Goal: Information Seeking & Learning: Learn about a topic

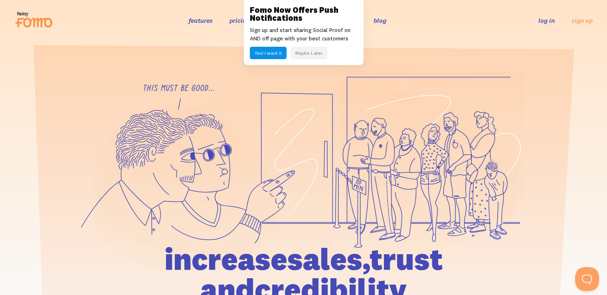
click at [299, 55] on button "Maybe Later" at bounding box center [309, 53] width 37 height 12
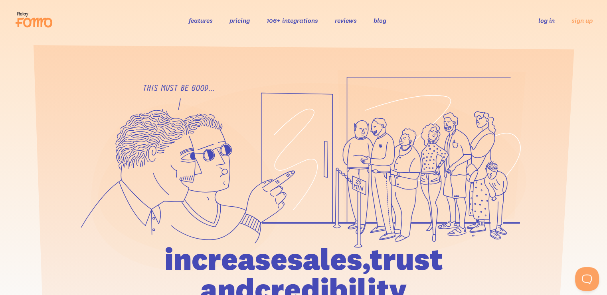
click at [240, 20] on link "pricing" at bounding box center [240, 20] width 20 height 8
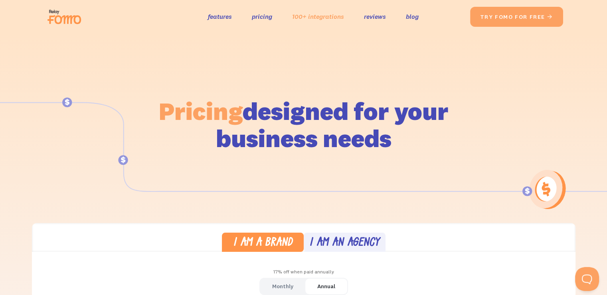
click at [324, 15] on link "100+ integrations" at bounding box center [318, 17] width 52 height 12
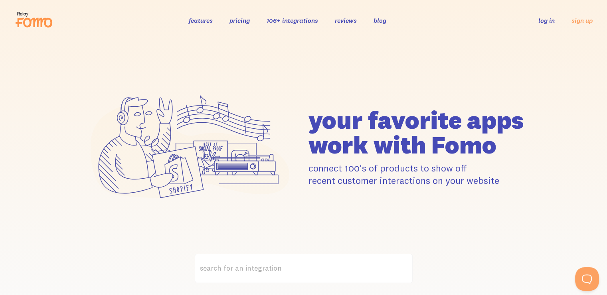
click at [196, 18] on link "features" at bounding box center [201, 20] width 24 height 8
